Goal: Task Accomplishment & Management: Manage account settings

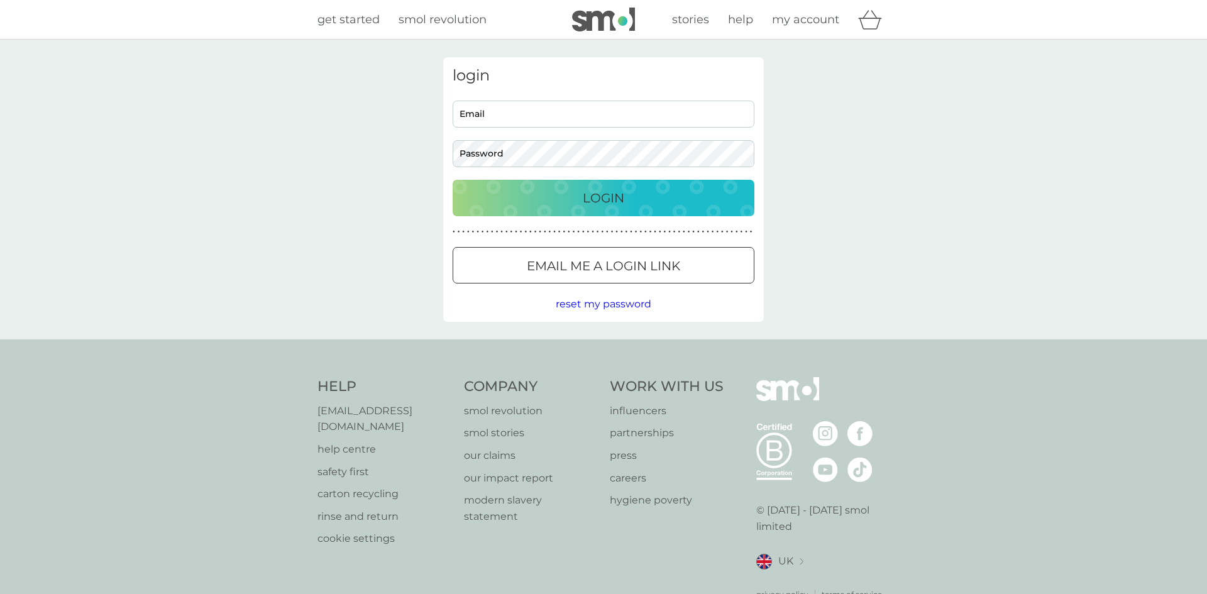
type input "[EMAIL_ADDRESS][DOMAIN_NAME]"
drag, startPoint x: 599, startPoint y: 199, endPoint x: 606, endPoint y: 209, distance: 11.9
click at [599, 199] on p "Login" at bounding box center [604, 198] width 42 height 20
